Goal: Information Seeking & Learning: Compare options

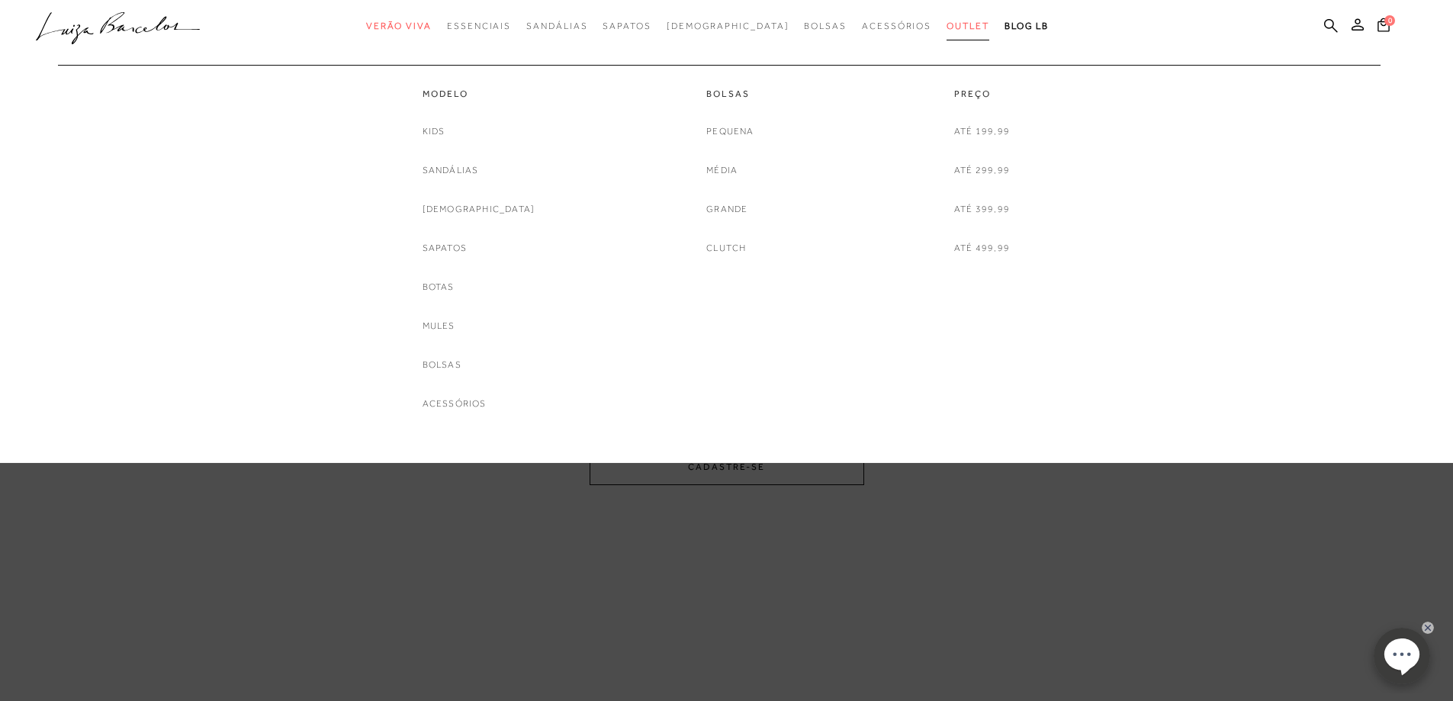
click at [947, 18] on link "Outlet" at bounding box center [968, 26] width 43 height 28
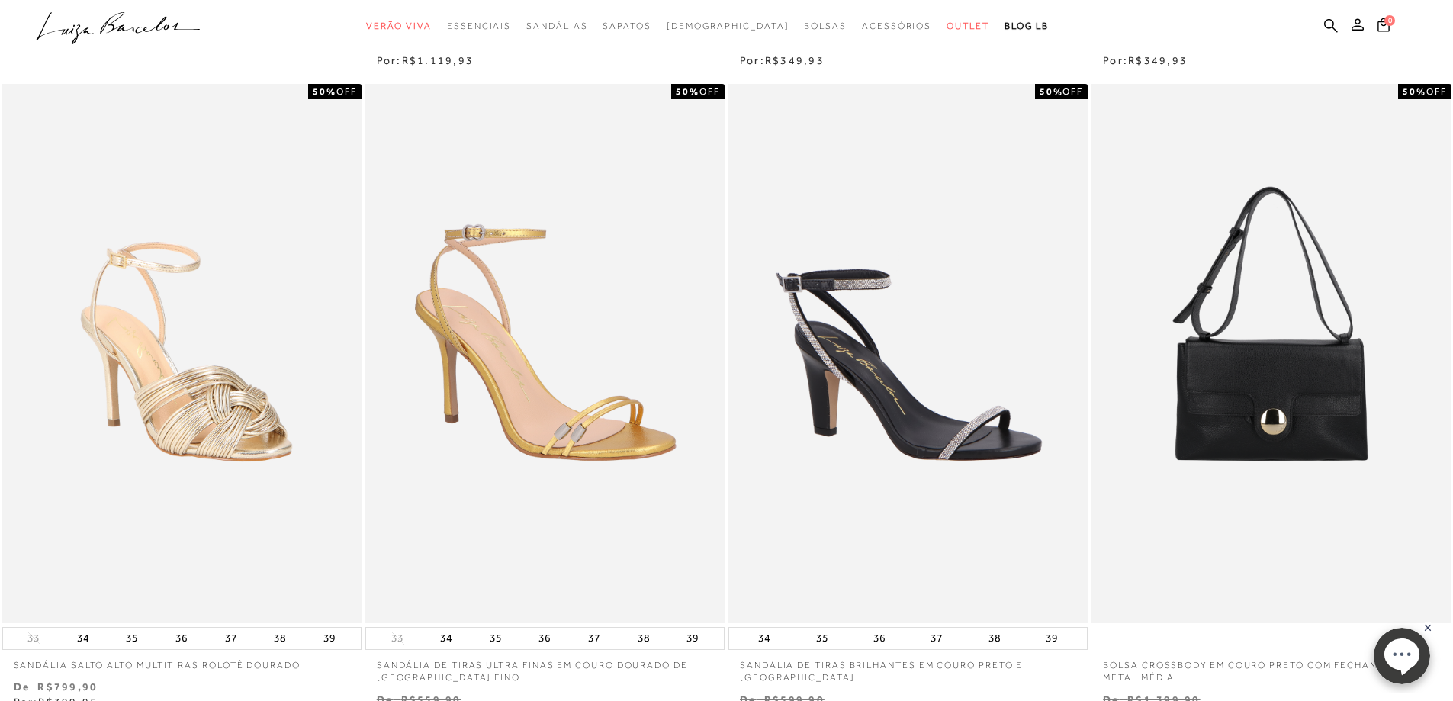
scroll to position [381, 0]
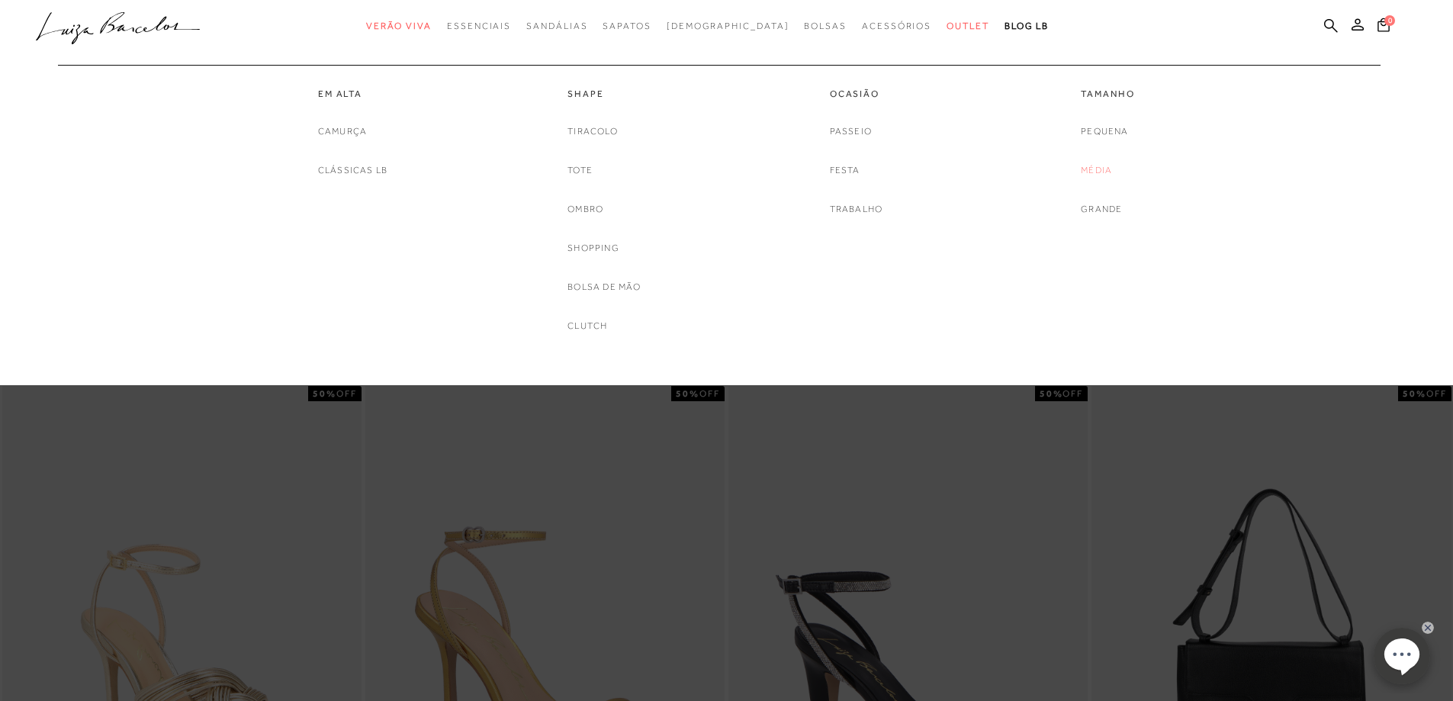
click at [1100, 169] on link "Média" at bounding box center [1096, 171] width 31 height 16
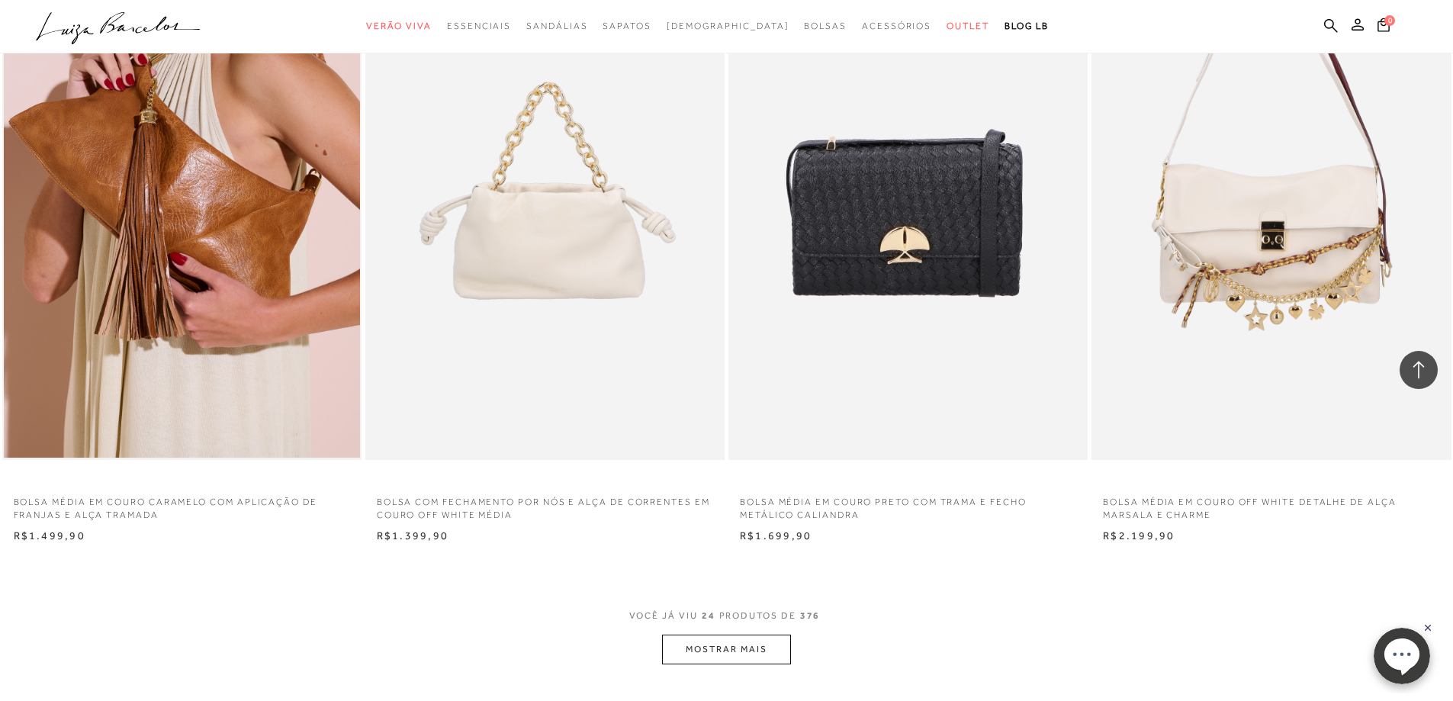
scroll to position [3281, 0]
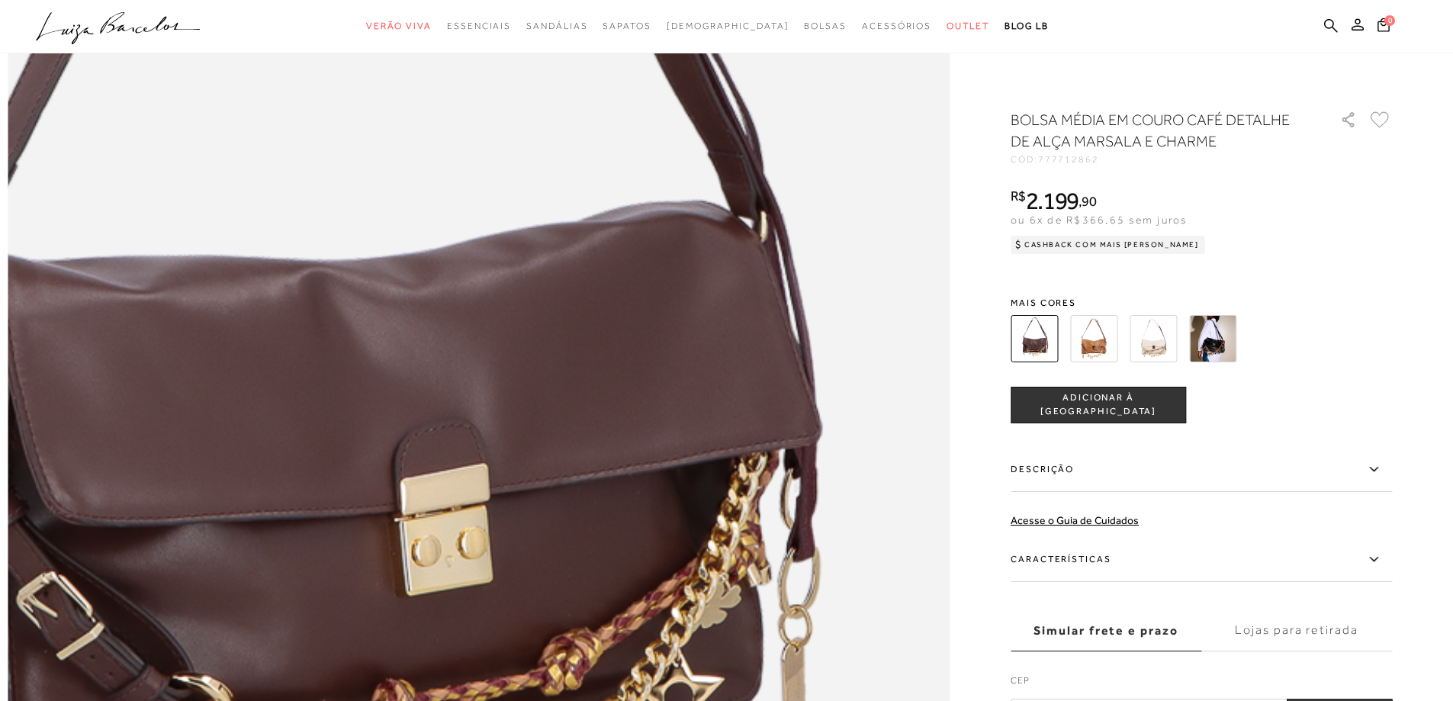
scroll to position [1373, 0]
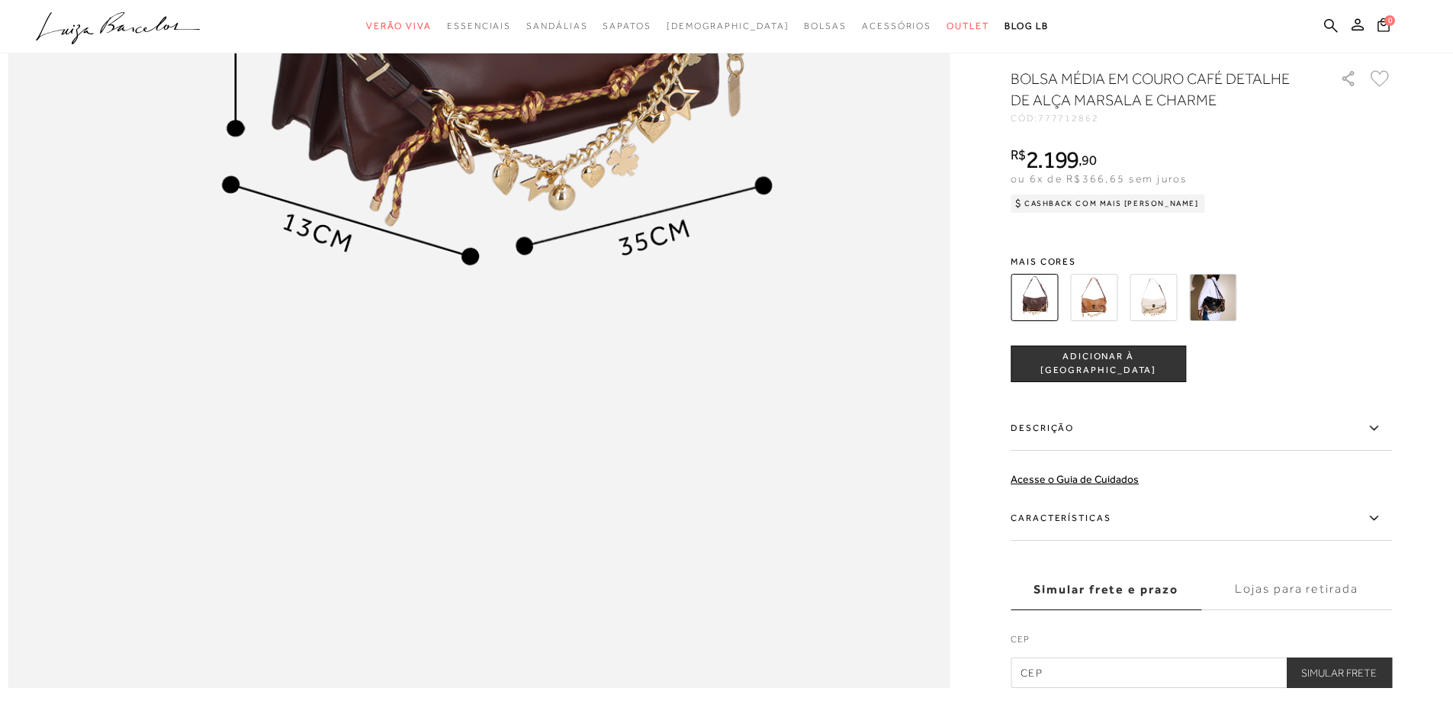
scroll to position [1984, 0]
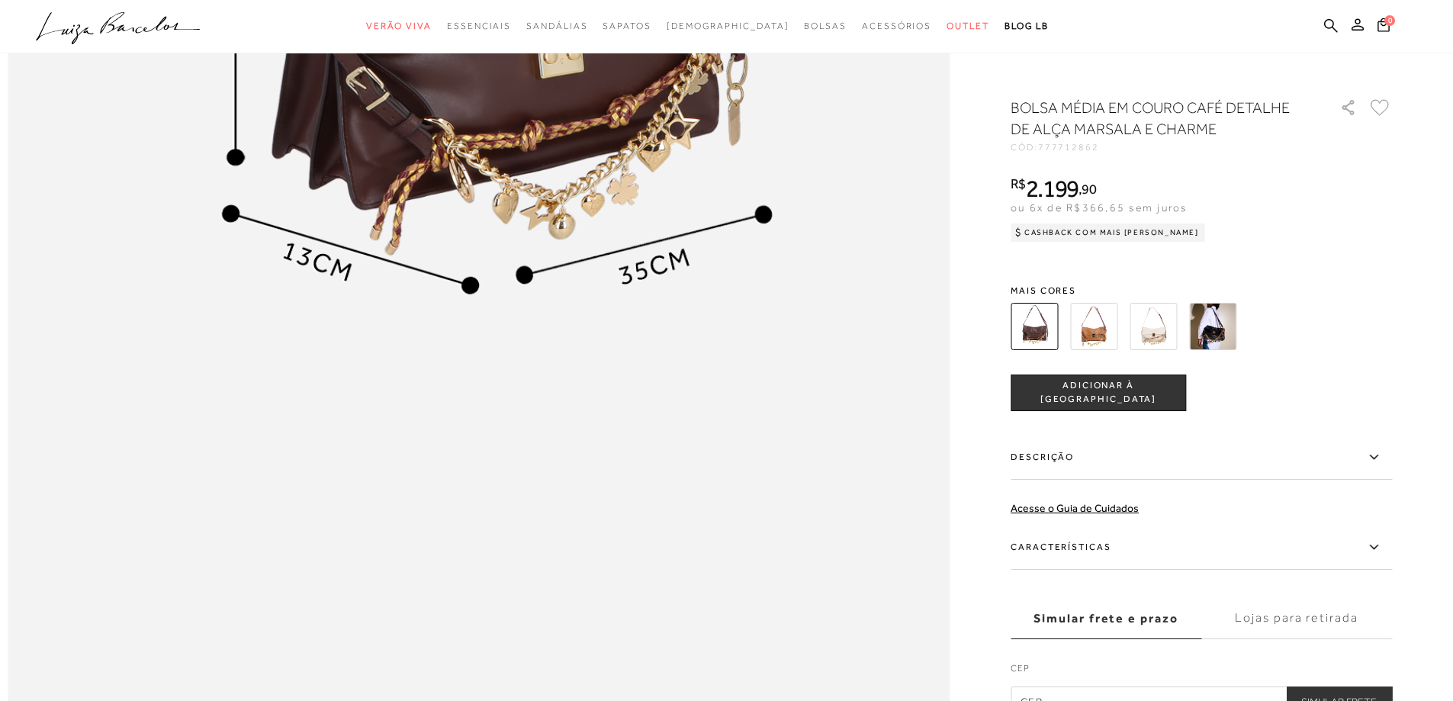
click at [1044, 335] on img at bounding box center [1034, 326] width 47 height 47
click at [1096, 338] on img at bounding box center [1093, 326] width 47 height 47
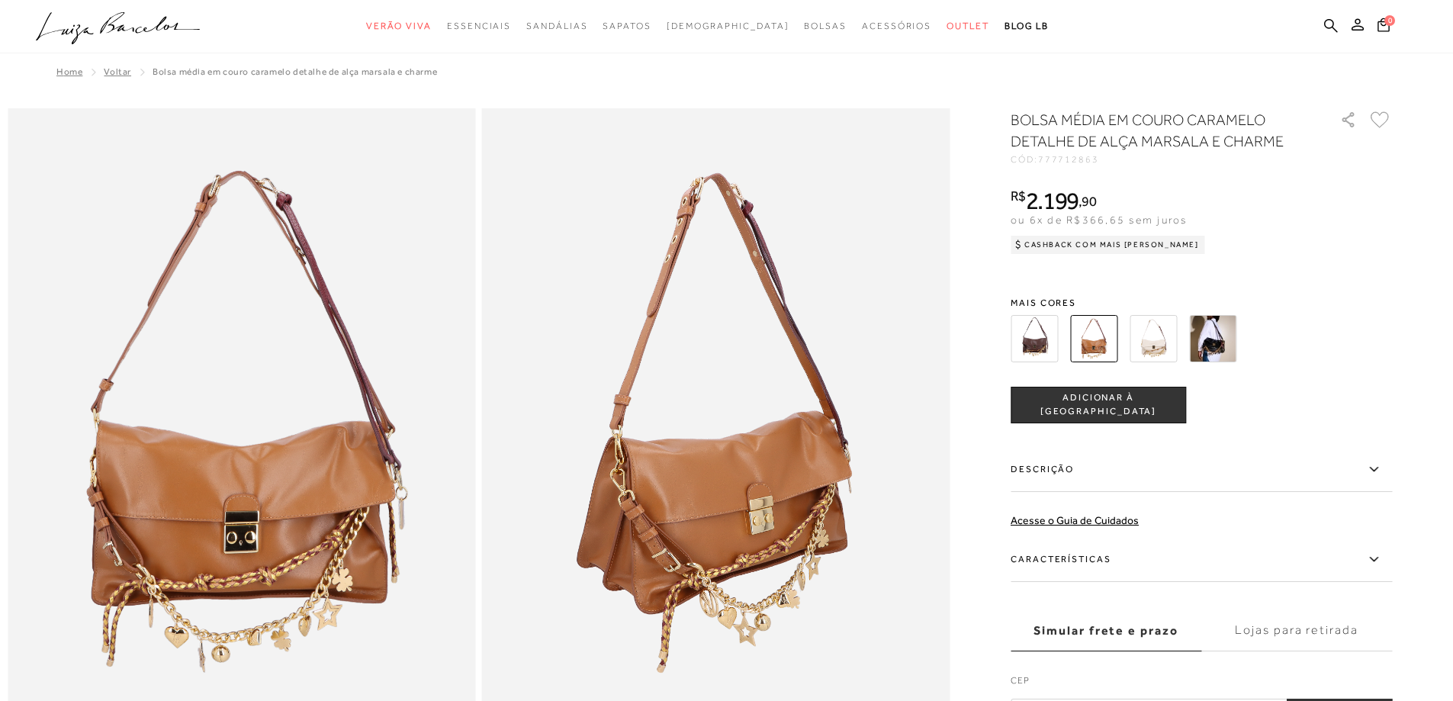
click at [1153, 340] on img at bounding box center [1153, 338] width 47 height 47
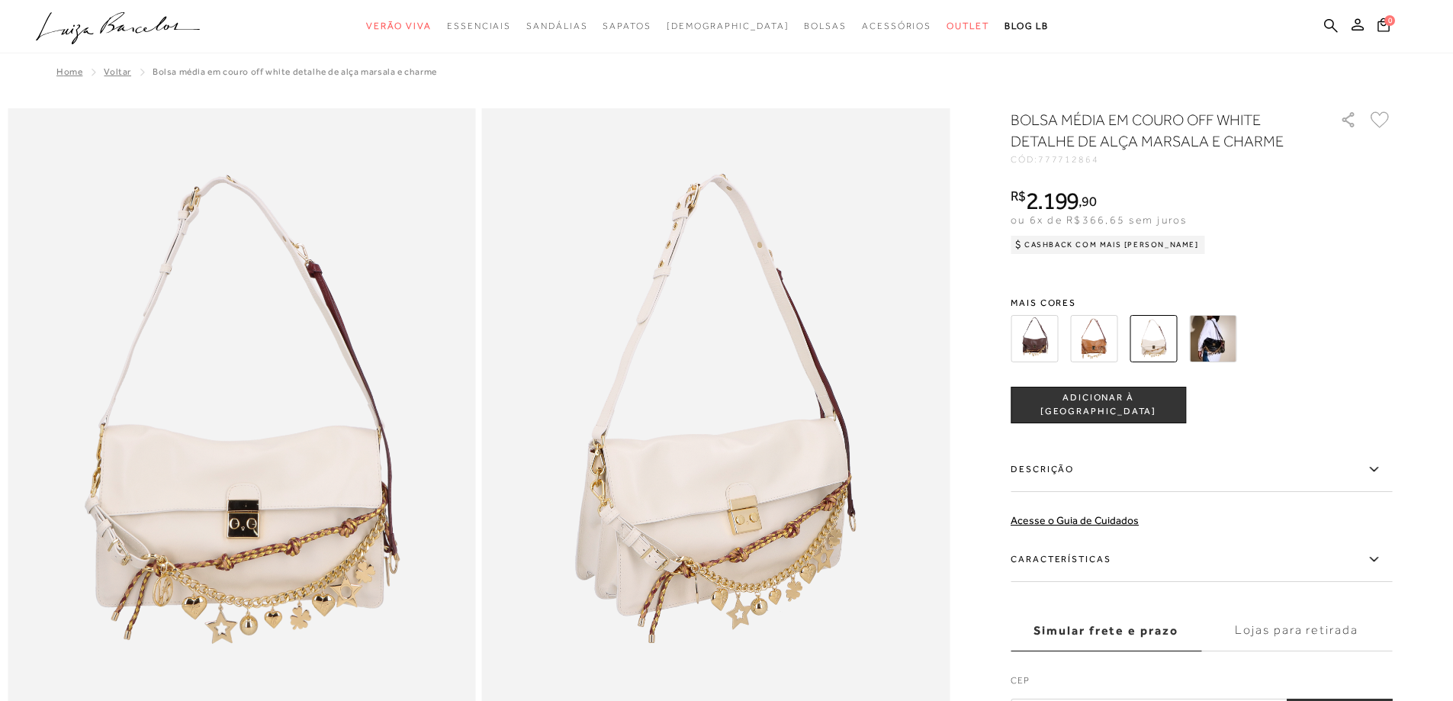
click at [1209, 339] on img at bounding box center [1212, 338] width 47 height 47
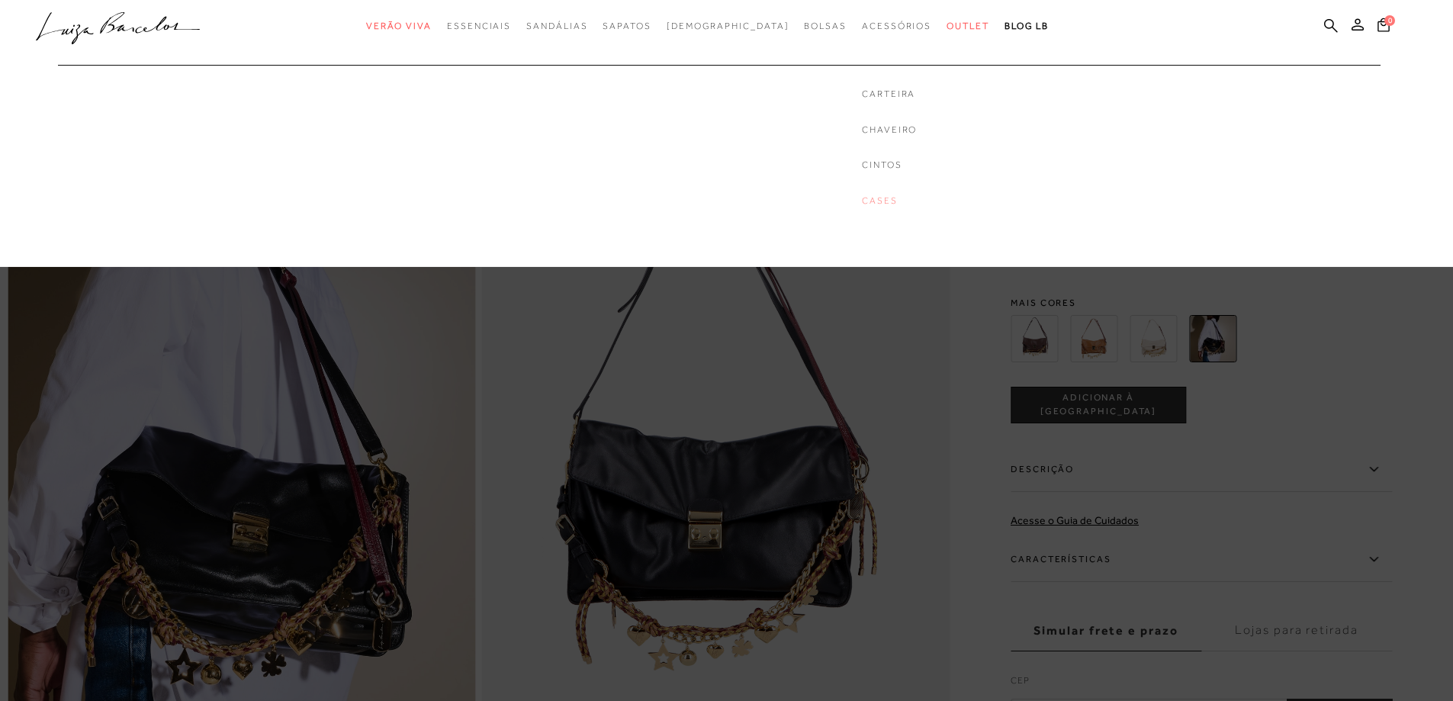
click at [862, 201] on link "Cases" at bounding box center [889, 201] width 55 height 13
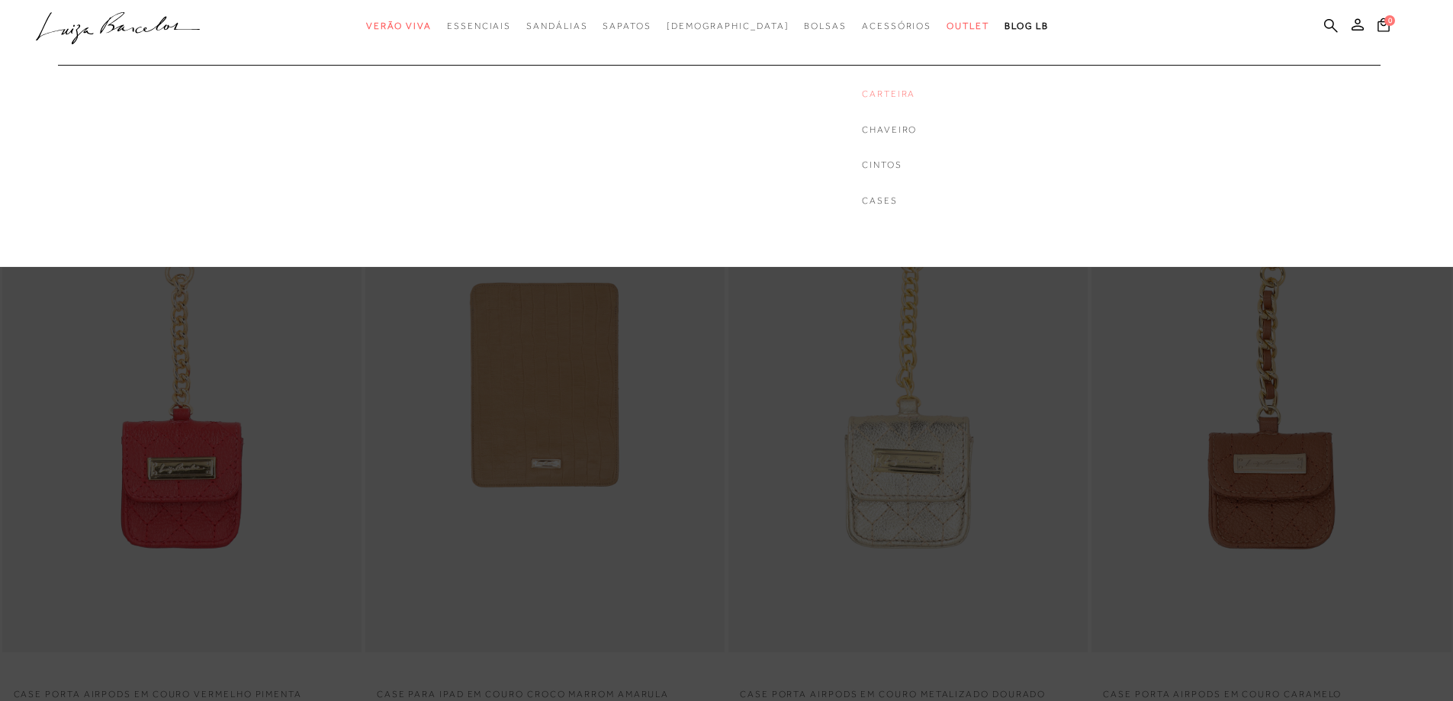
click at [862, 93] on link "Carteira" at bounding box center [889, 94] width 55 height 13
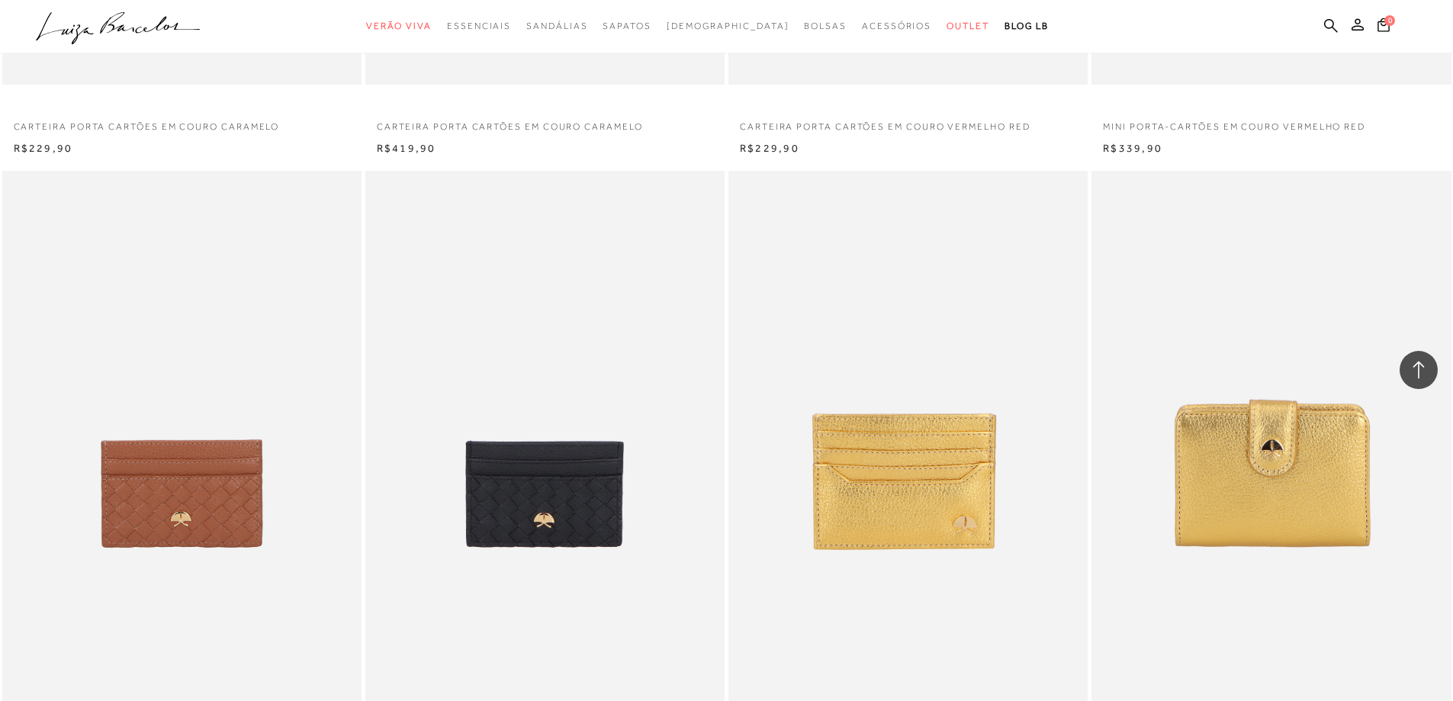
scroll to position [2823, 0]
